Goal: Check status: Check status

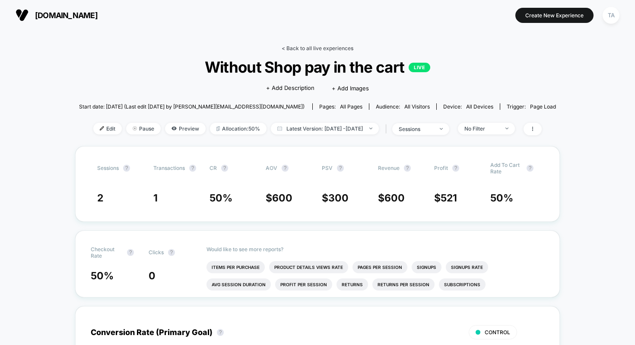
click at [296, 45] on link "< Back to all live experiences" at bounding box center [318, 48] width 72 height 6
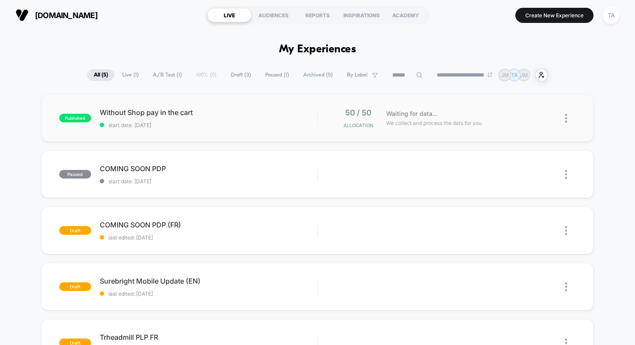
click at [154, 129] on div "published Without Shop pay in the cart start date: [DATE] 50 / 50 Allocation Wa…" at bounding box center [317, 118] width 553 height 48
click at [249, 126] on span "start date: [DATE]" at bounding box center [209, 125] width 218 height 6
